Goal: Information Seeking & Learning: Learn about a topic

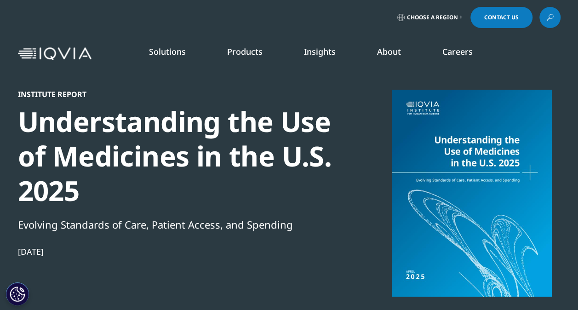
click at [538, 245] on div at bounding box center [472, 193] width 178 height 207
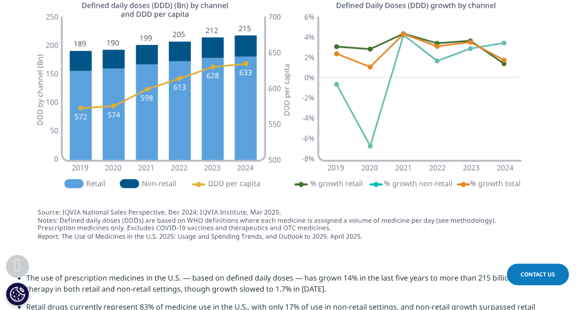
scroll to position [1306, 0]
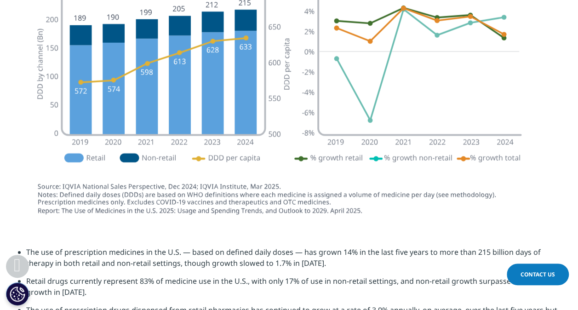
click at [452, 284] on li "Retail drugs currently represent 83% of medicine use in the U.S., with only 17%…" at bounding box center [293, 289] width 534 height 29
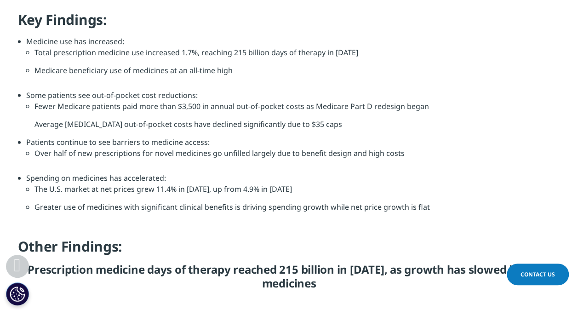
scroll to position [975, 0]
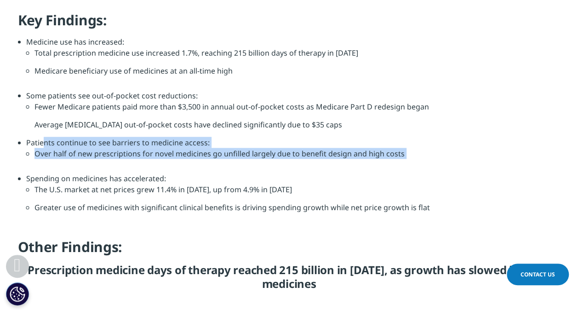
drag, startPoint x: 271, startPoint y: 140, endPoint x: 338, endPoint y: 179, distance: 77.7
click at [338, 179] on ul "Medicine use has increased: Total prescription medicine use increased 1.7%, rea…" at bounding box center [289, 131] width 543 height 190
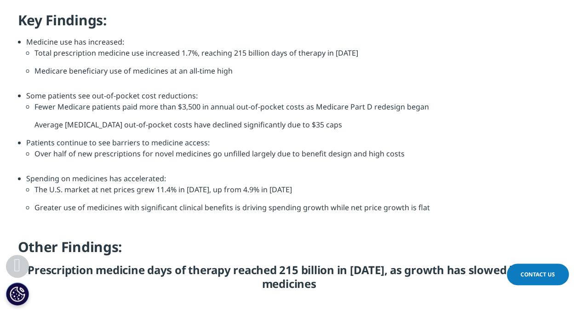
drag, startPoint x: 338, startPoint y: 179, endPoint x: 369, endPoint y: 221, distance: 51.3
click at [369, 221] on li "Spending on medicines has accelerated: The U.S. market at net prices grew 11.4%…" at bounding box center [293, 200] width 534 height 54
click at [393, 100] on li "Some patients see out-of-pocket cost reductions: Fewer Medicare patients paid m…" at bounding box center [293, 113] width 534 height 47
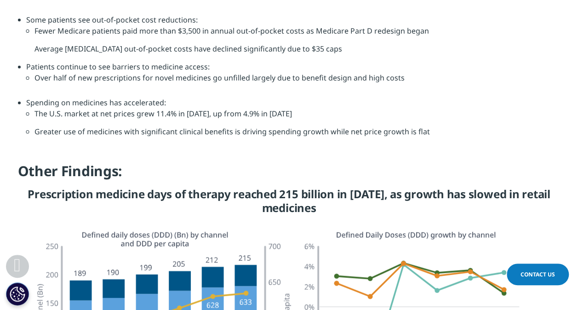
scroll to position [934, 0]
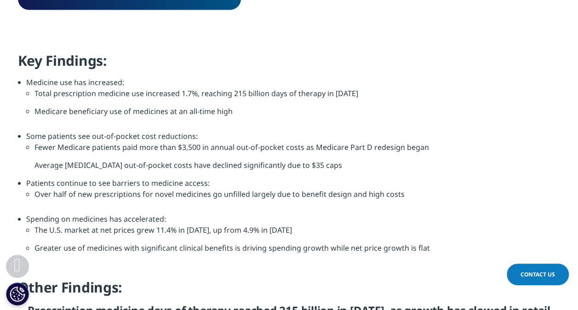
click at [191, 153] on li "Fewer Medicare patients paid more than $3,500 in annual out-of-pocket costs as …" at bounding box center [297, 151] width 526 height 18
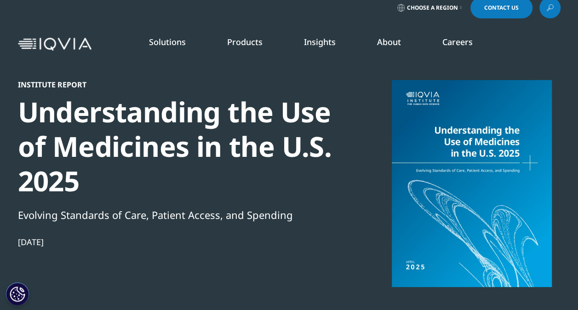
scroll to position [14, 0]
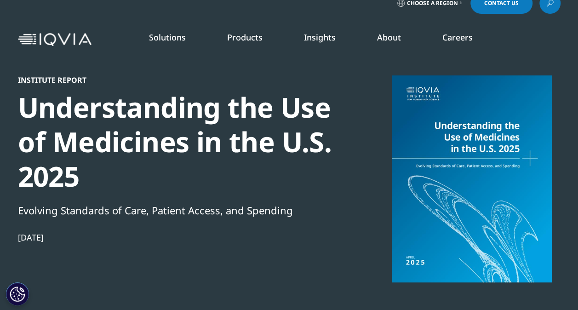
drag, startPoint x: 61, startPoint y: 238, endPoint x: 3, endPoint y: 230, distance: 58.0
click at [3, 230] on section "Institute Report Understanding the Use of Medicines in the U.S. 2025 Evolving S…" at bounding box center [289, 172] width 578 height 373
drag, startPoint x: 3, startPoint y: 230, endPoint x: 56, endPoint y: 239, distance: 53.5
click at [56, 239] on div "[DATE]" at bounding box center [175, 237] width 315 height 11
drag, startPoint x: 69, startPoint y: 239, endPoint x: 21, endPoint y: 245, distance: 47.7
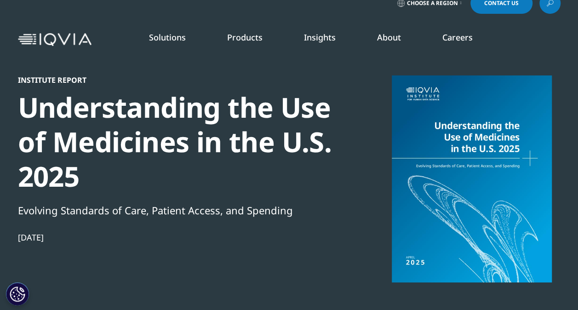
click at [21, 245] on div "Institute Report Understanding the Use of Medicines in the U.S. 2025 Evolving S…" at bounding box center [175, 204] width 315 height 259
drag, startPoint x: 21, startPoint y: 245, endPoint x: 201, endPoint y: 189, distance: 188.8
click at [201, 189] on div "Understanding the Use of Medicines in the U.S. 2025" at bounding box center [175, 141] width 315 height 103
